Goal: Find specific page/section

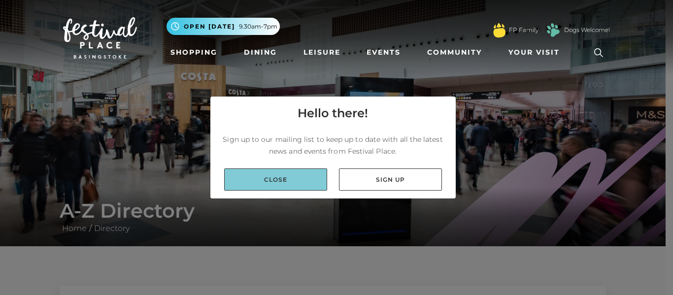
click at [277, 175] on link "Close" at bounding box center [275, 179] width 103 height 22
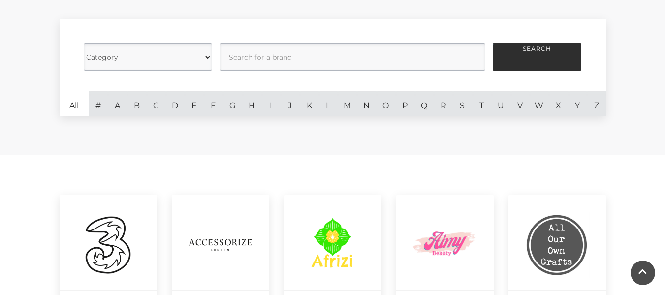
scroll to position [267, 0]
click at [250, 109] on link "H" at bounding box center [251, 103] width 19 height 25
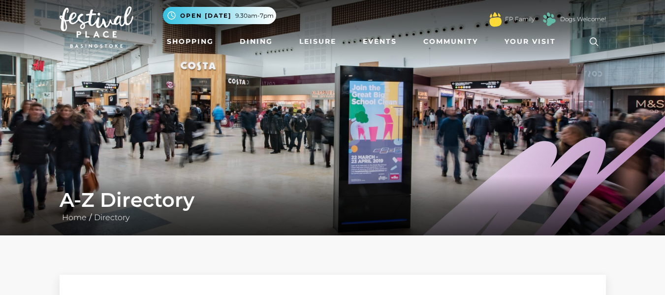
scroll to position [10, 0]
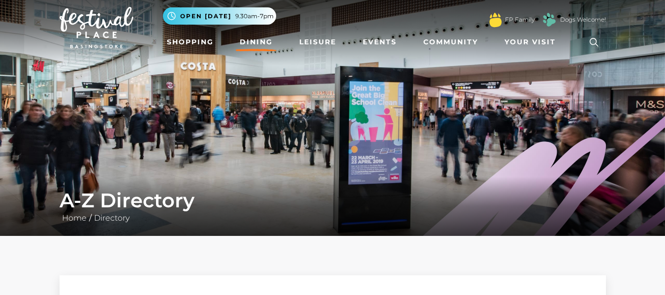
click at [261, 42] on link "Dining" at bounding box center [256, 42] width 41 height 18
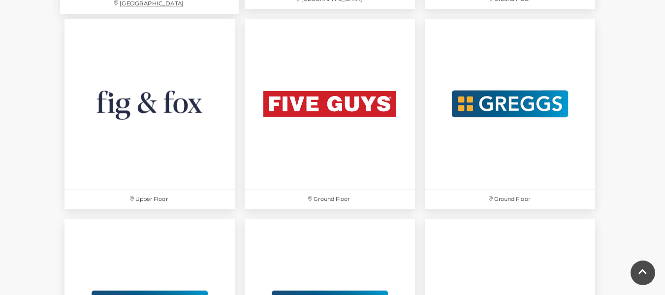
scroll to position [1813, 0]
